Goal: Information Seeking & Learning: Compare options

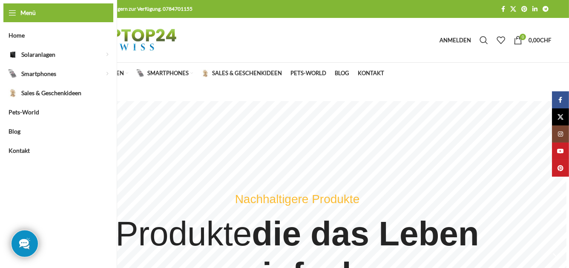
select select "******"
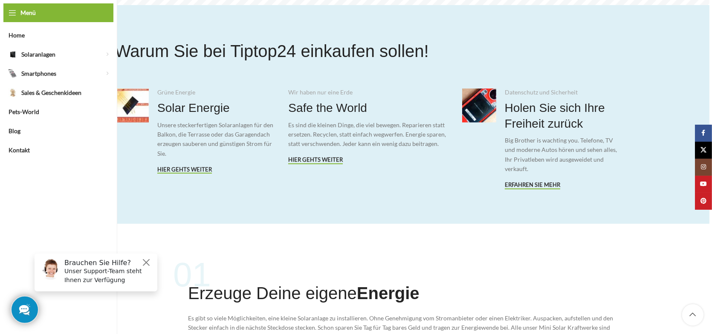
scroll to position [665, 0]
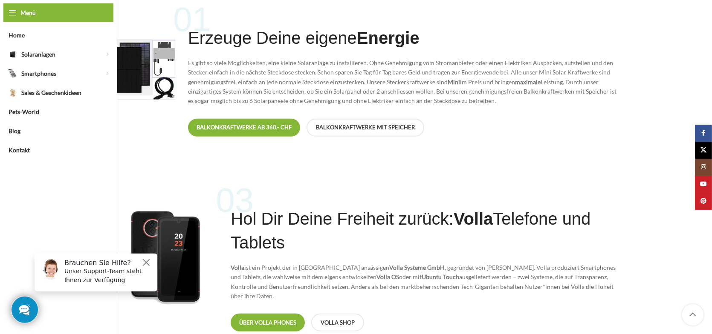
click at [140, 263] on h6 "Brauchen Sie Hilfe?" at bounding box center [108, 263] width 88 height 8
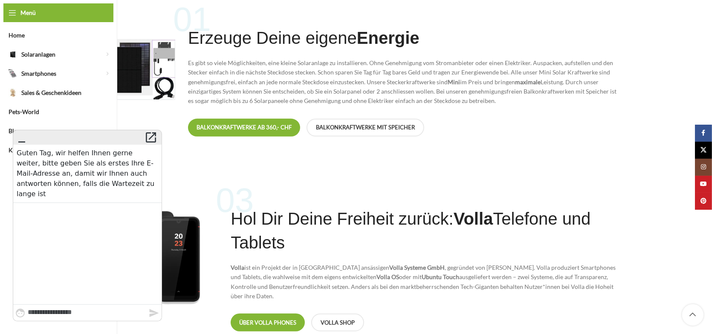
click at [25, 142] on icon "" at bounding box center [22, 137] width 14 height 12
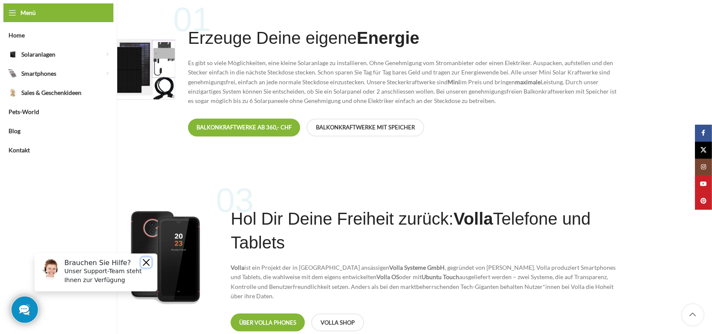
click at [141, 258] on button "Close" at bounding box center [146, 262] width 10 height 10
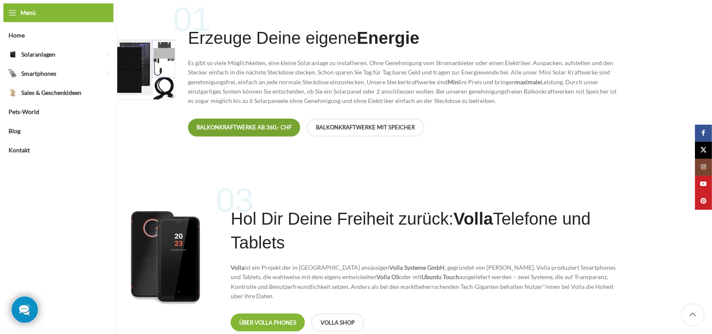
click at [259, 124] on span "Balkonkraftwerke ab 360,- CHF" at bounding box center [243, 127] width 95 height 7
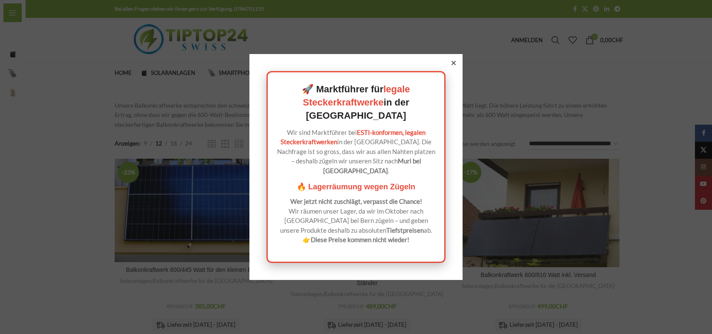
select select "******"
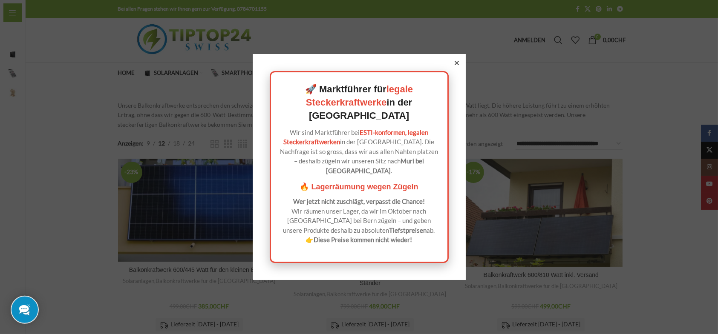
click at [455, 65] on icon at bounding box center [457, 63] width 4 height 4
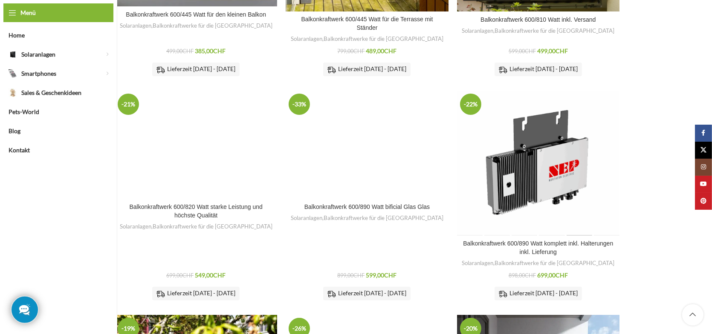
scroll to position [383, 0]
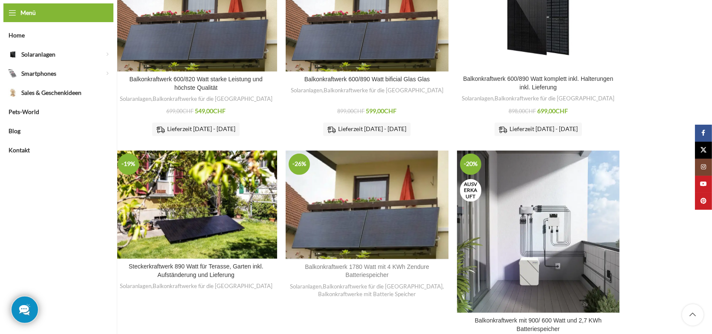
click at [363, 269] on link "Balkonkraftwerk 1780 Watt mit 4 KWh Zendure Batteriespeicher" at bounding box center [367, 271] width 124 height 15
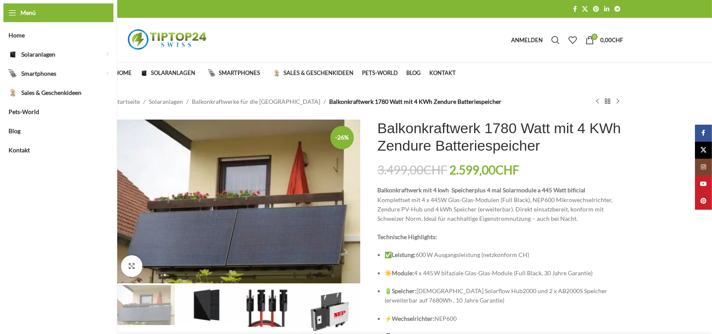
select select "******"
click at [262, 232] on img "1 / 5" at bounding box center [237, 202] width 245 height 164
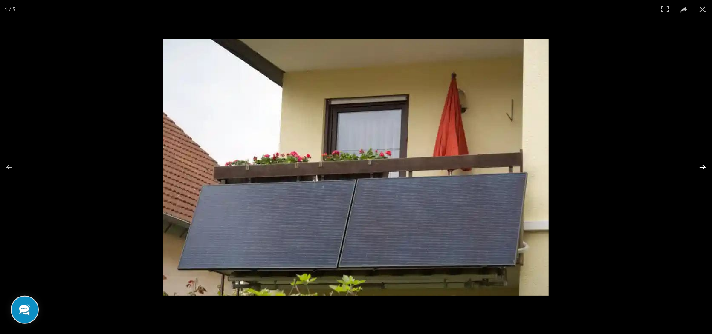
click at [706, 170] on button at bounding box center [697, 167] width 30 height 43
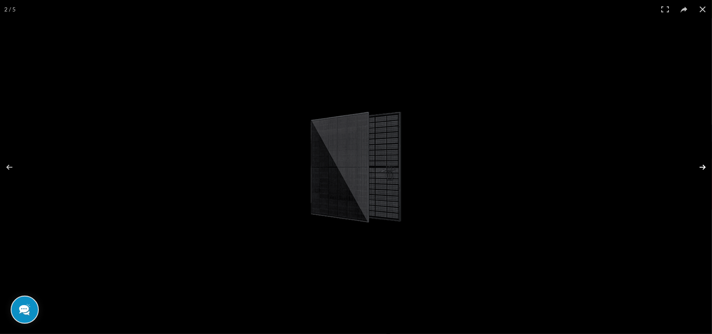
click at [706, 170] on button at bounding box center [697, 167] width 30 height 43
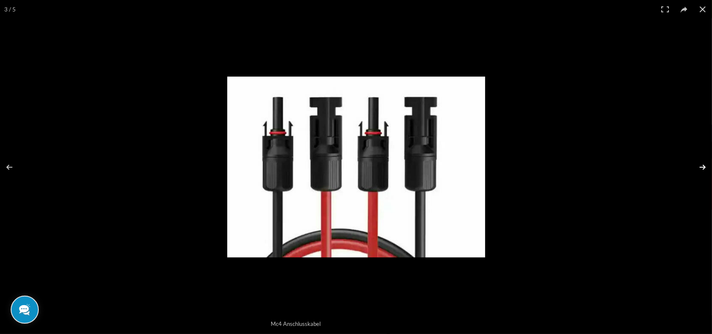
click at [706, 170] on button at bounding box center [697, 167] width 30 height 43
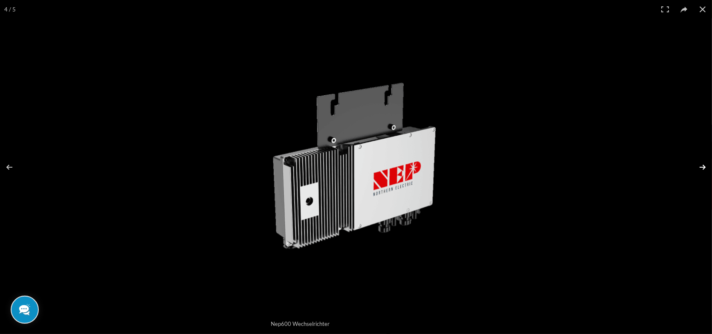
click at [706, 170] on button at bounding box center [697, 167] width 30 height 43
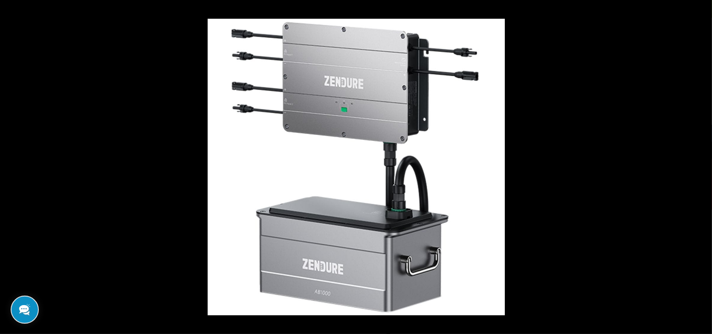
click at [706, 170] on button at bounding box center [697, 167] width 30 height 43
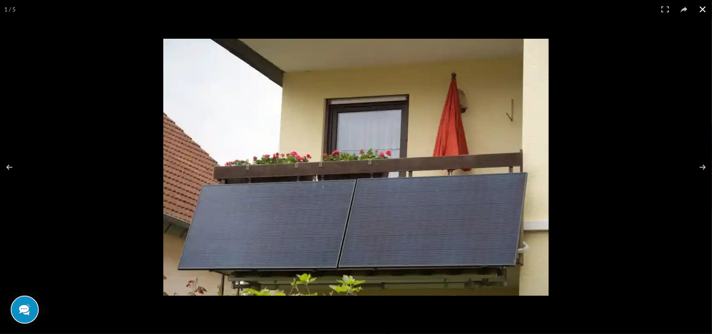
click at [704, 8] on button at bounding box center [702, 9] width 19 height 19
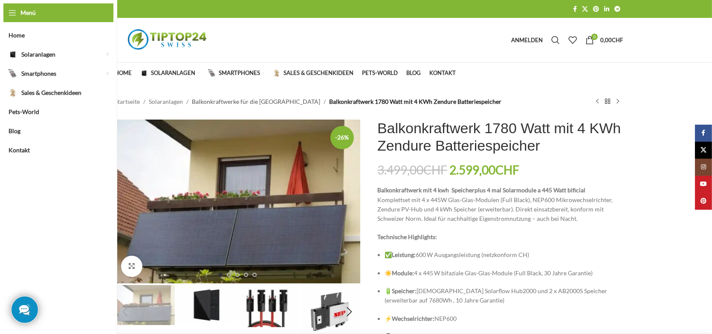
click at [251, 104] on link "Balkonkraftwerke für die [GEOGRAPHIC_DATA]" at bounding box center [256, 101] width 128 height 9
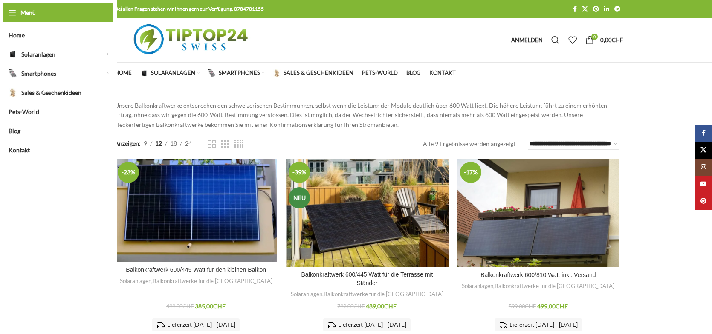
select select "******"
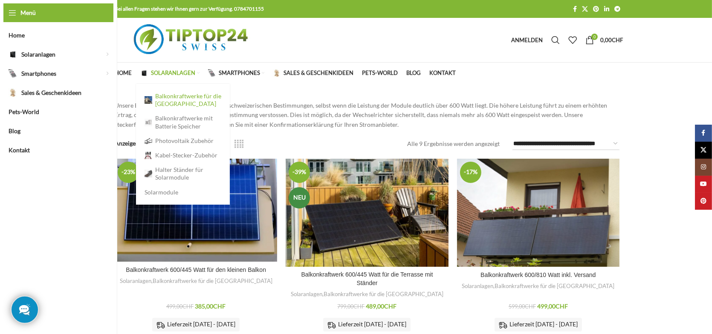
click at [167, 101] on link "Balkonkraftwerke für die [GEOGRAPHIC_DATA]" at bounding box center [182, 100] width 77 height 22
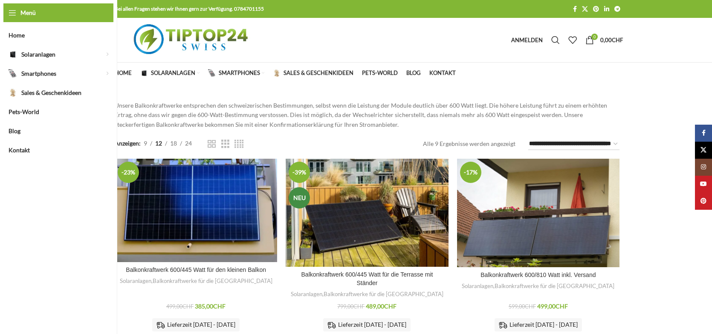
select select "******"
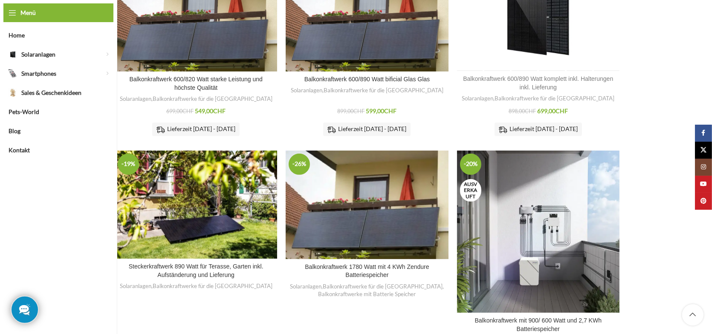
click at [550, 88] on link "Balkonkraftwerk 600/890 Watt komplett inkl. Halterungen inkl. Lieferung" at bounding box center [538, 82] width 150 height 15
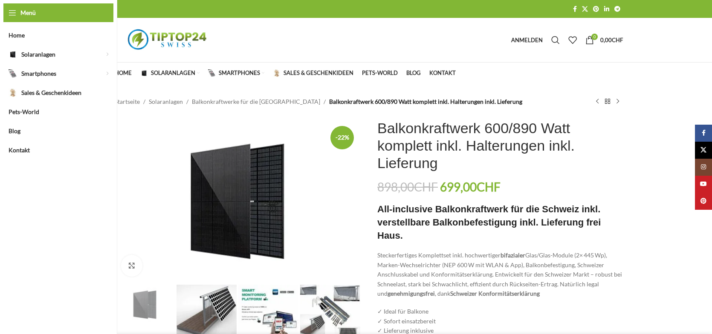
select select "******"
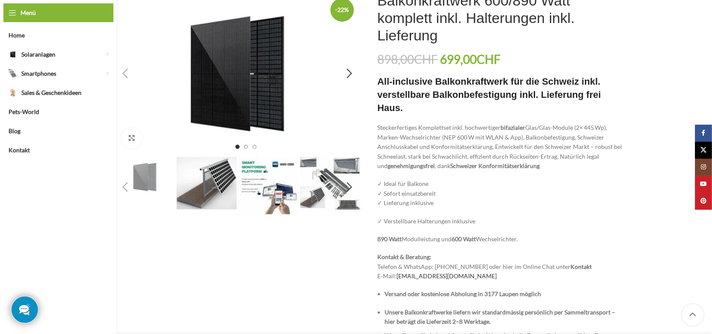
click at [249, 82] on img "1 / 6" at bounding box center [237, 74] width 245 height 164
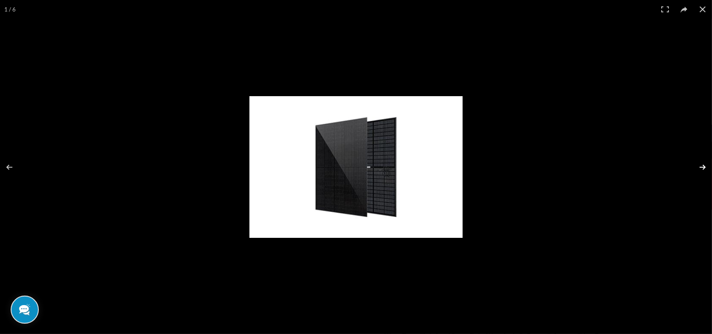
click at [703, 166] on button at bounding box center [697, 167] width 30 height 43
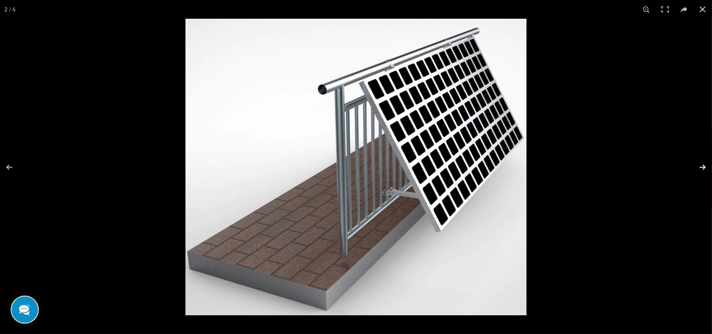
click at [703, 166] on button at bounding box center [697, 167] width 30 height 43
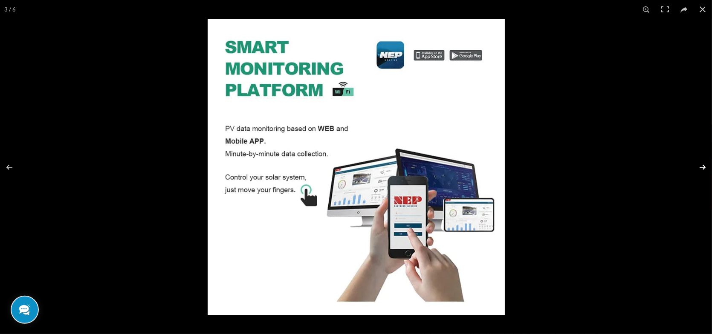
click at [703, 166] on button at bounding box center [697, 167] width 30 height 43
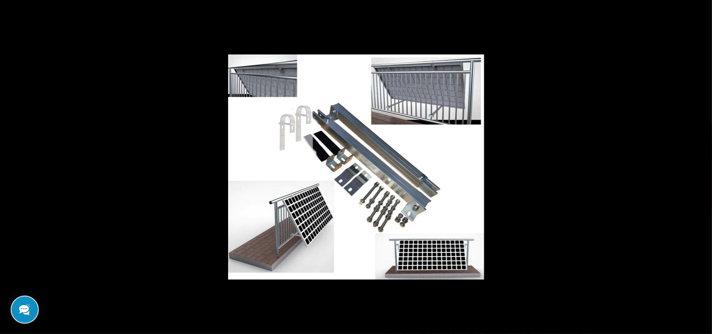
click at [703, 166] on button at bounding box center [697, 167] width 30 height 43
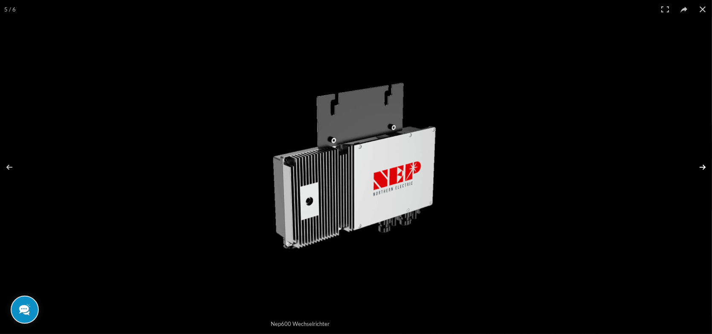
click at [701, 167] on button at bounding box center [697, 167] width 30 height 43
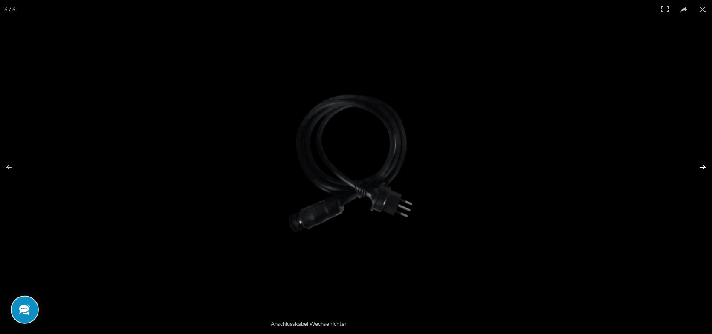
click at [701, 167] on button at bounding box center [697, 167] width 30 height 43
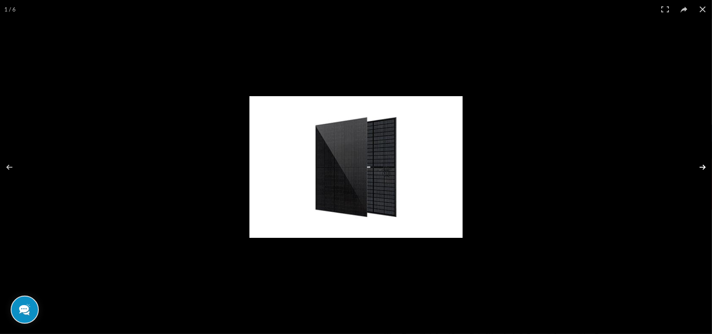
click at [701, 167] on button at bounding box center [697, 167] width 30 height 43
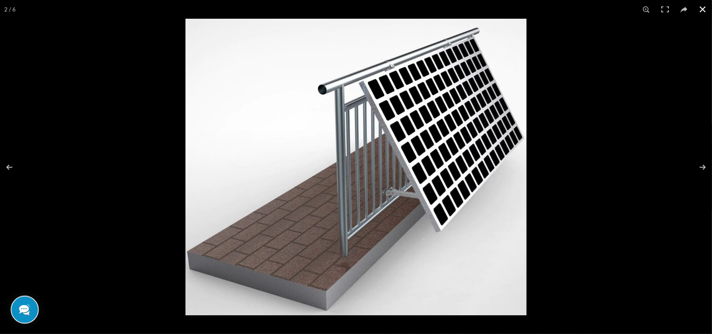
click at [703, 11] on button at bounding box center [702, 9] width 19 height 19
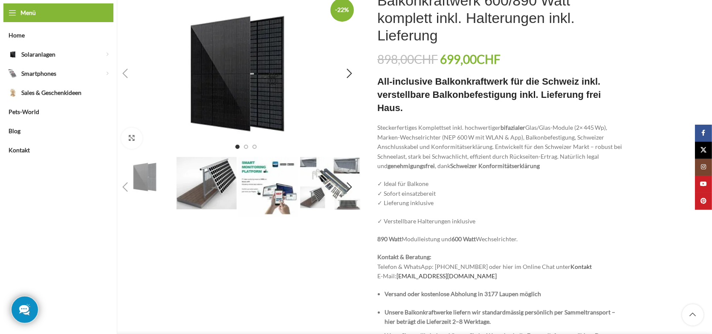
drag, startPoint x: 243, startPoint y: 146, endPoint x: 250, endPoint y: 146, distance: 7.2
click at [243, 146] on ul at bounding box center [237, 147] width 43 height 4
click at [245, 148] on span "Go to slide 2" at bounding box center [246, 147] width 4 height 4
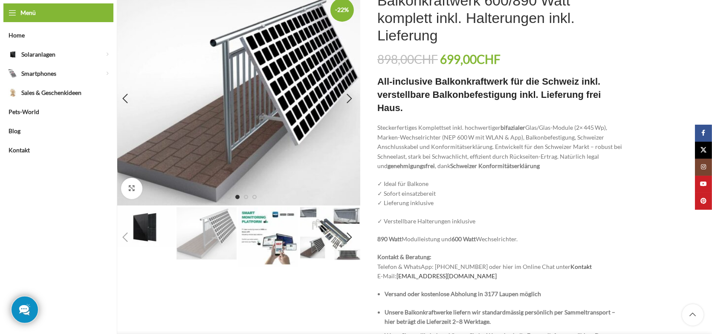
click at [257, 200] on img "2 / 6" at bounding box center [237, 99] width 245 height 214
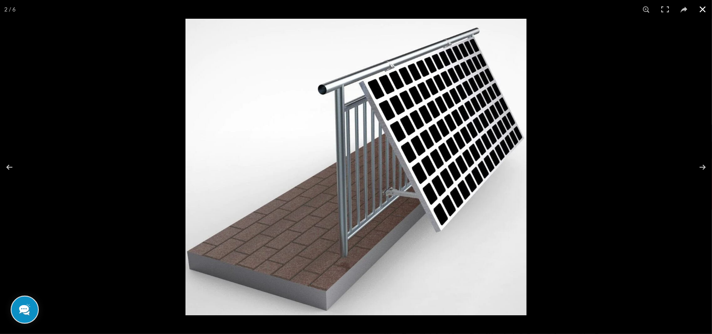
click at [708, 12] on button at bounding box center [702, 9] width 19 height 19
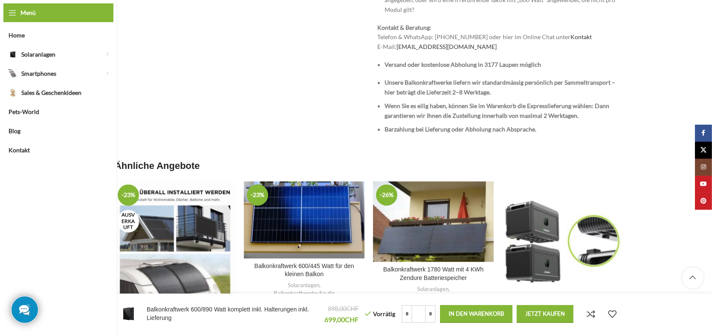
scroll to position [2173, 0]
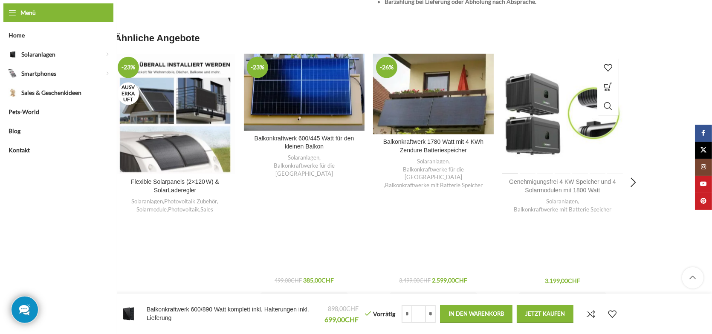
click at [571, 179] on link "Genehmigungsfrei 4 KW Speicher und 4 Solarmodulen mit 1800 Watt" at bounding box center [562, 186] width 107 height 15
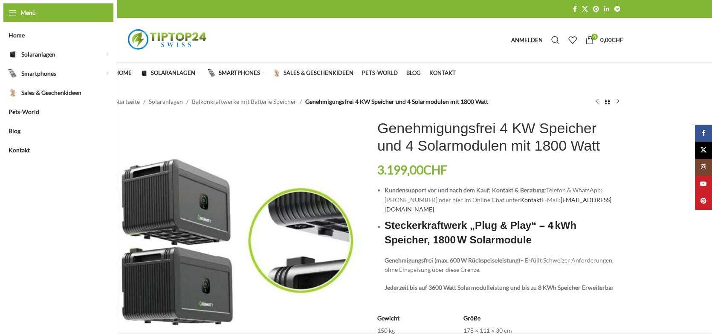
select select "******"
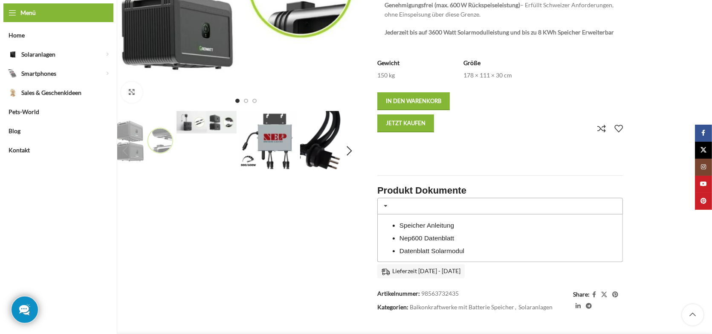
scroll to position [128, 0]
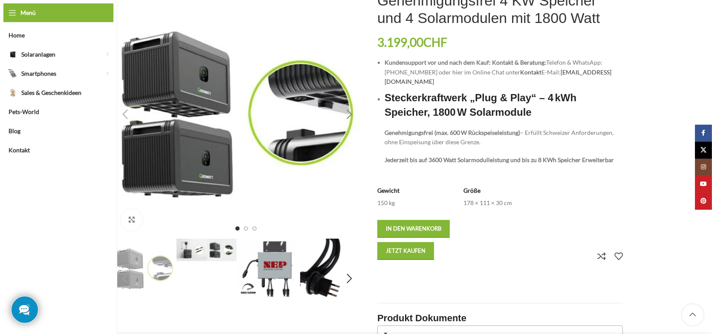
click at [348, 115] on div "Next slide" at bounding box center [349, 114] width 21 height 21
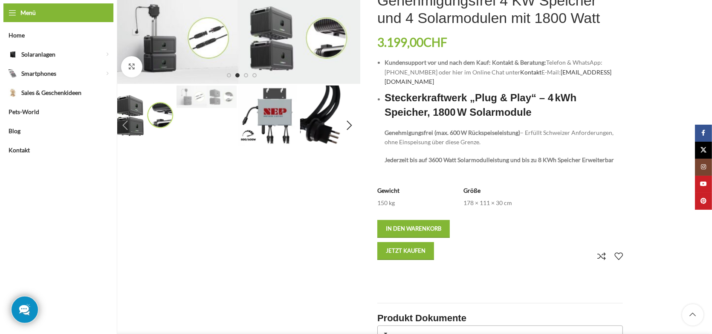
scroll to position [0, 0]
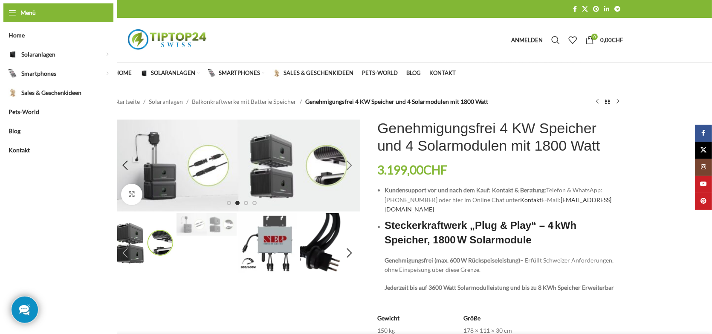
click at [350, 172] on div "Next slide" at bounding box center [349, 165] width 21 height 21
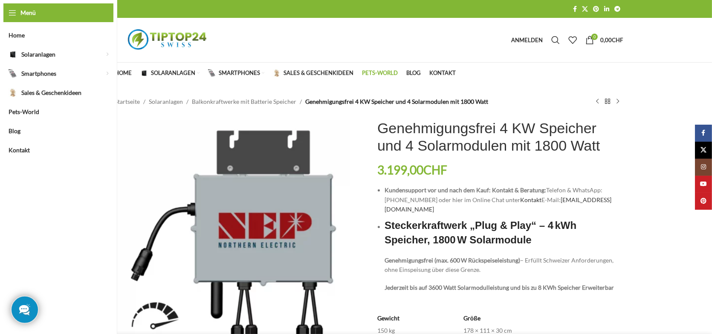
click at [369, 75] on span "Pets-World" at bounding box center [380, 73] width 36 height 7
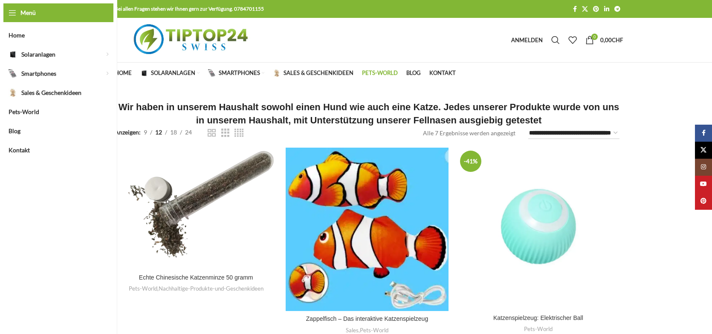
select select "******"
